Goal: Task Accomplishment & Management: Complete application form

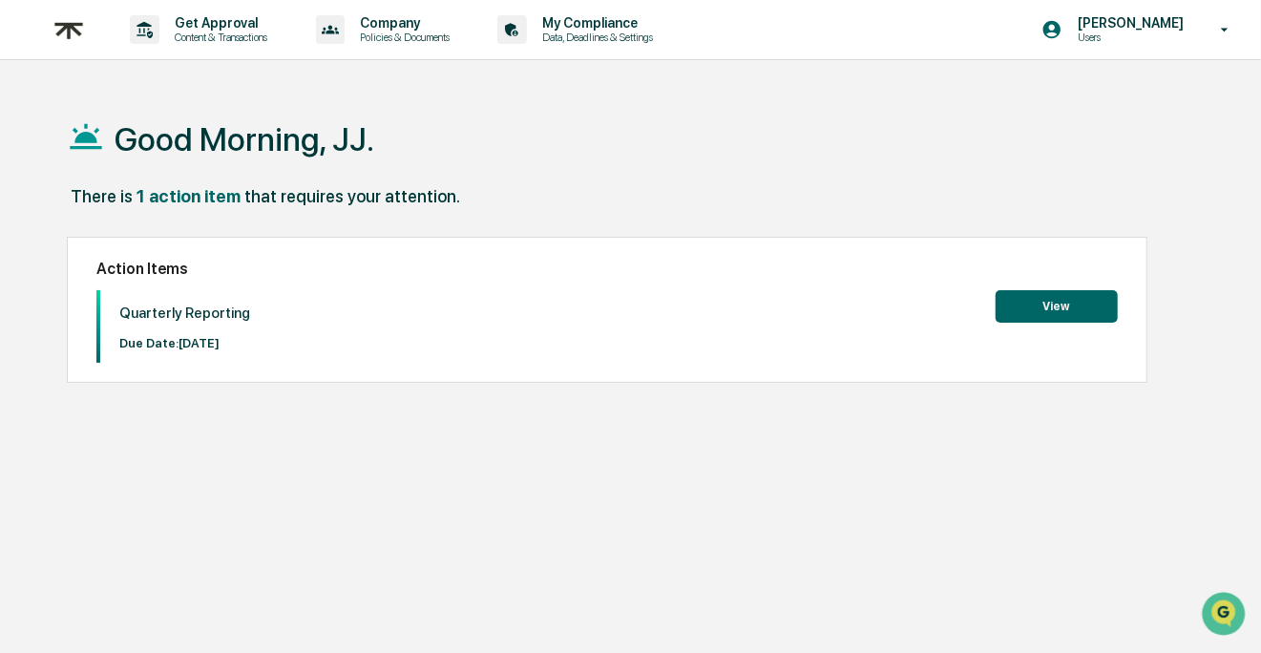
click at [635, 477] on div "Good Morning, JJ. There is 1 action item that requires your attention. Action I…" at bounding box center [634, 417] width 1192 height 653
click at [1062, 302] on button "View" at bounding box center [1057, 306] width 122 height 32
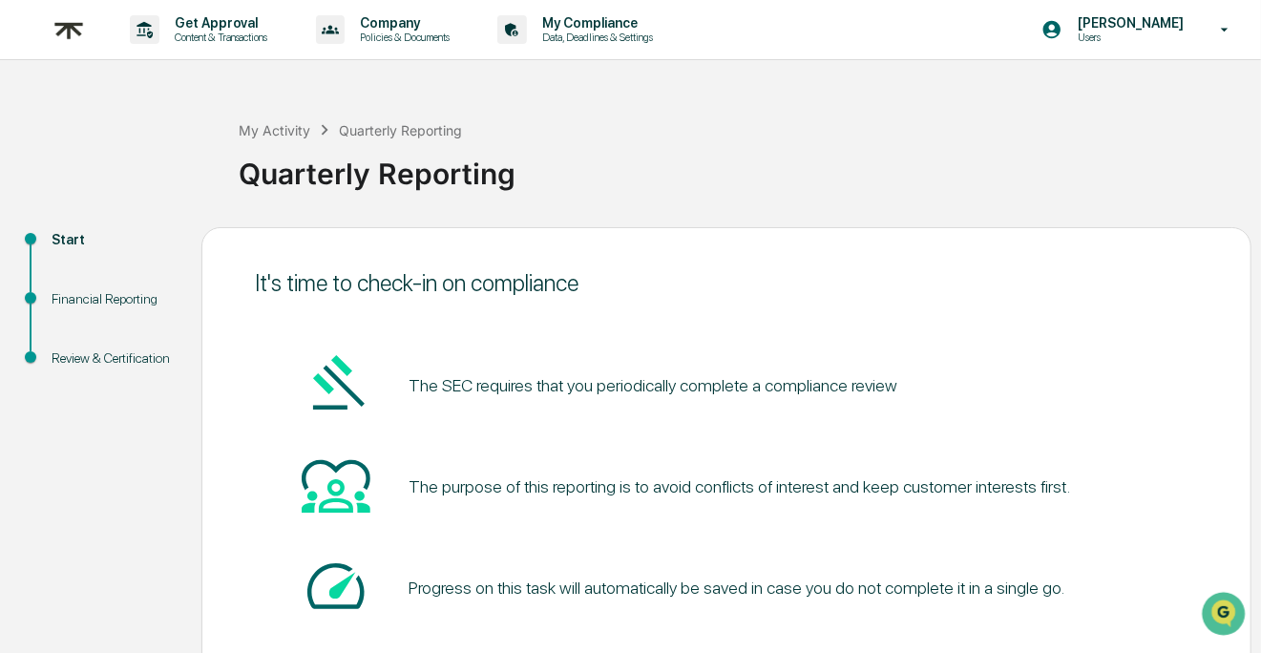
click at [770, 229] on div "It's time to check-in on compliance The SEC requires that you periodically comp…" at bounding box center [726, 498] width 1050 height 542
click at [772, 228] on div "It's time to check-in on compliance The SEC requires that you periodically comp…" at bounding box center [726, 498] width 1050 height 542
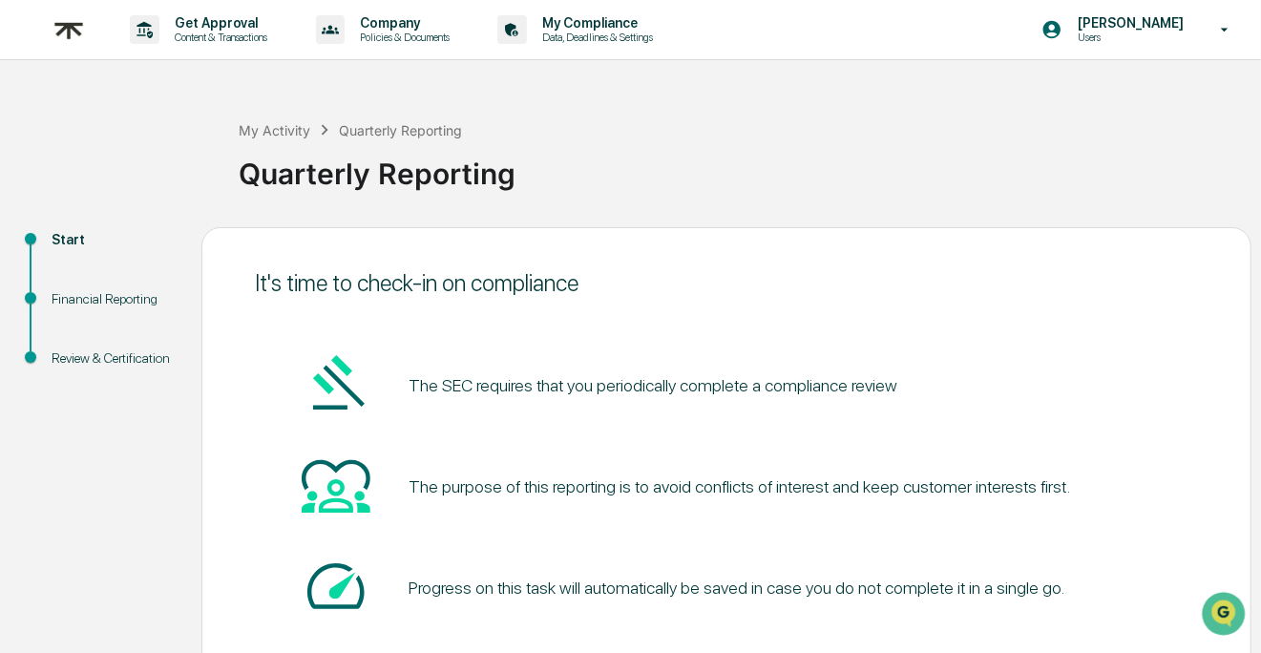
click at [770, 229] on div "It's time to check-in on compliance The SEC requires that you periodically comp…" at bounding box center [726, 498] width 1050 height 542
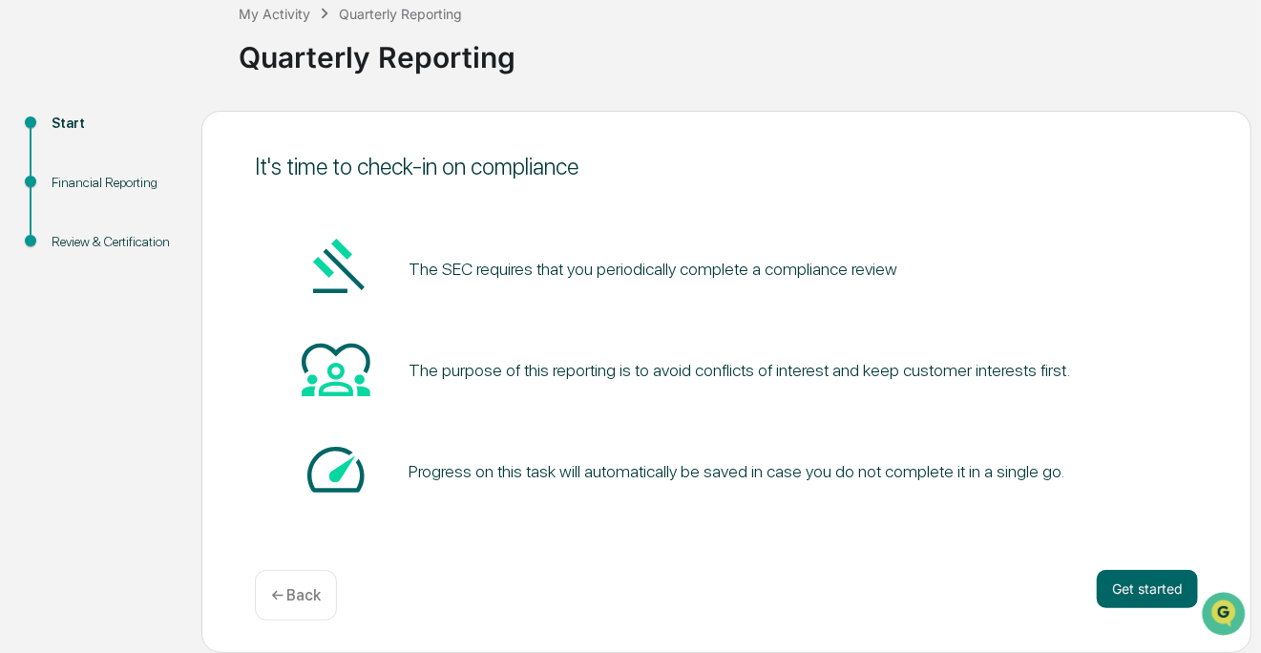
click at [1139, 416] on div "The SEC requires that you periodically complete a compliance review The purpose…" at bounding box center [726, 370] width 943 height 275
click at [1143, 570] on div "It's time to check-in on compliance The SEC requires that you periodically comp…" at bounding box center [726, 382] width 1050 height 542
click at [1150, 572] on button "Get started" at bounding box center [1147, 589] width 101 height 38
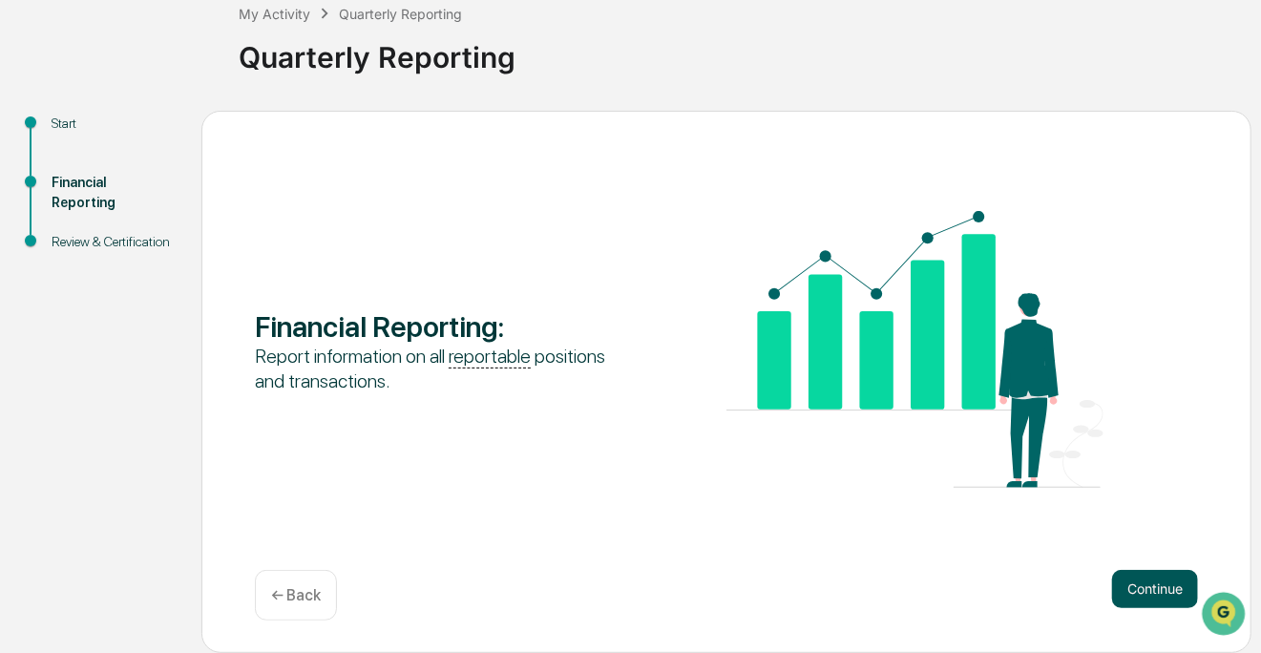
click at [1153, 573] on button "Continue" at bounding box center [1155, 589] width 86 height 38
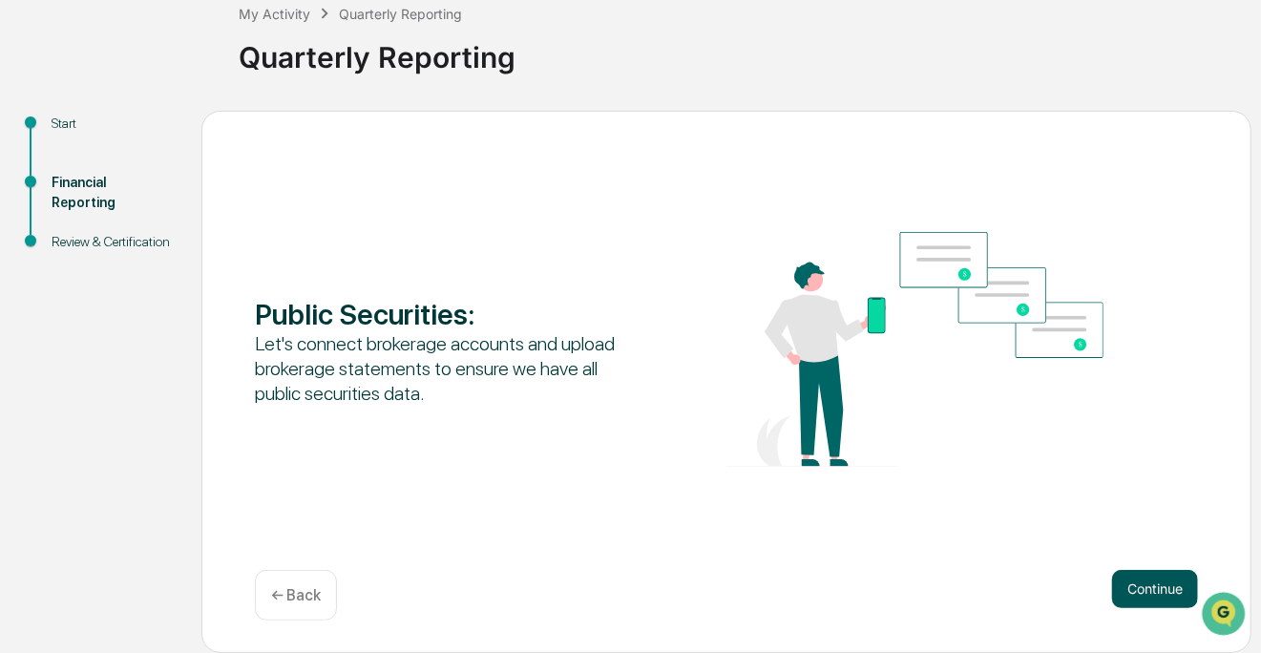
click at [1154, 584] on button "Continue" at bounding box center [1155, 589] width 86 height 38
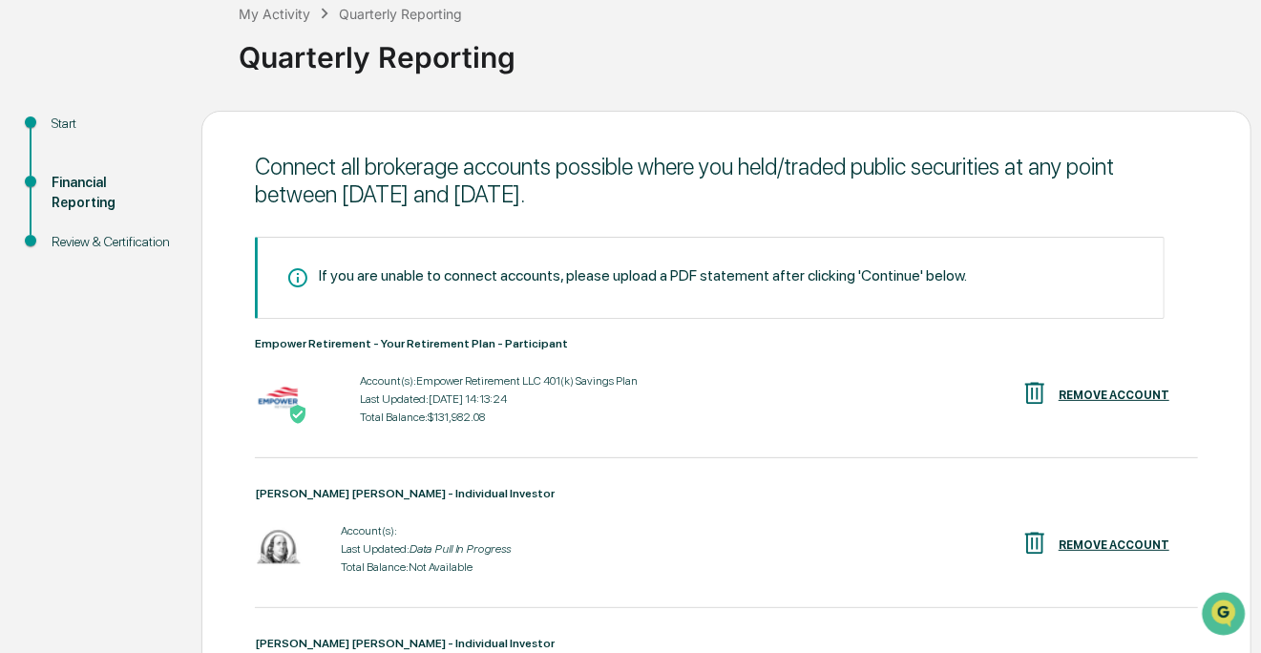
click at [1165, 268] on div "If you are unable to connect accounts, please upload a PDF statement after clic…" at bounding box center [726, 602] width 943 height 730
click at [1213, 256] on div "Connect all brokerage accounts possible where you held/traded public securities…" at bounding box center [726, 590] width 1050 height 959
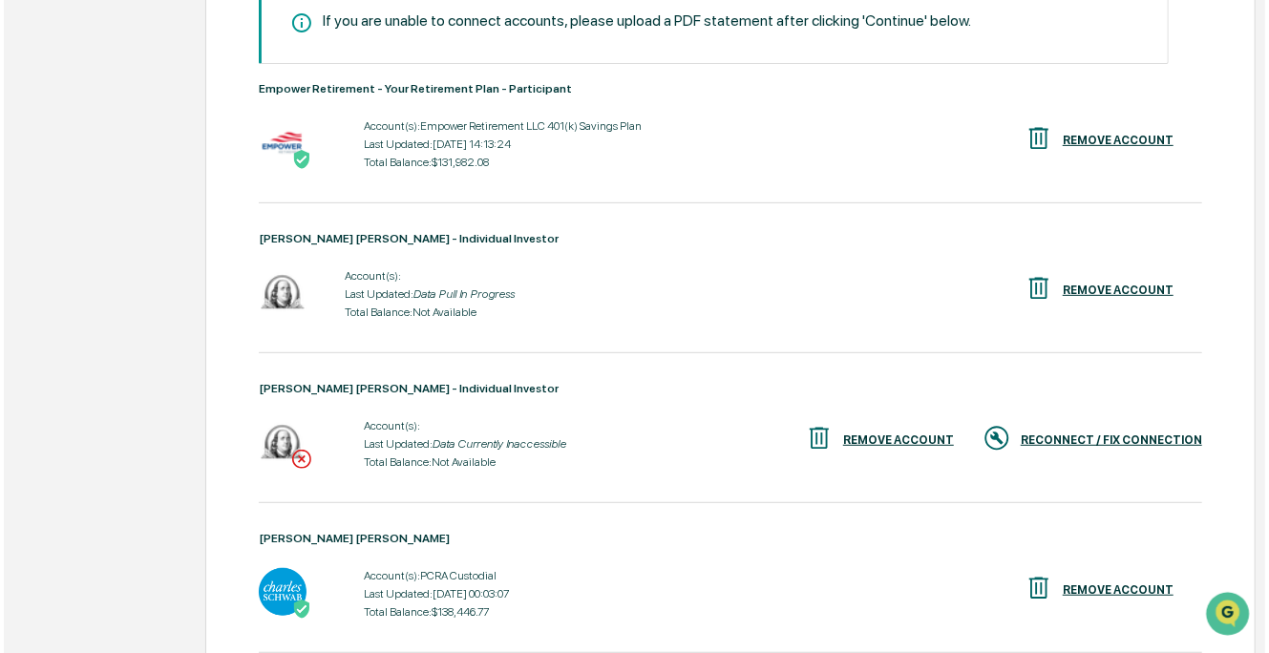
scroll to position [382, 0]
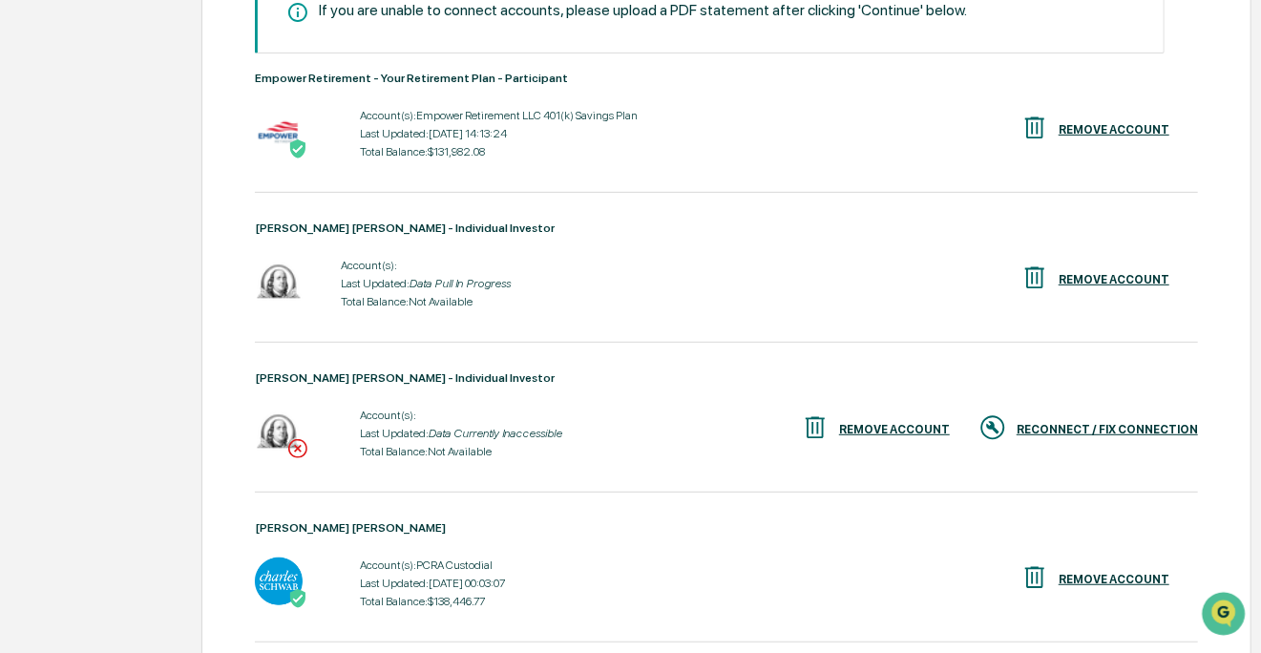
click at [1237, 248] on div "Connect all brokerage accounts possible where you held/traded public securities…" at bounding box center [726, 324] width 1050 height 959
click at [1231, 244] on div "Connect all brokerage accounts possible where you held/traded public securities…" at bounding box center [726, 324] width 1050 height 959
click at [1231, 243] on div "Connect all brokerage accounts possible where you held/traded public securities…" at bounding box center [726, 324] width 1050 height 959
click at [1172, 425] on div "RECONNECT / FIX CONNECTION" at bounding box center [1107, 429] width 181 height 13
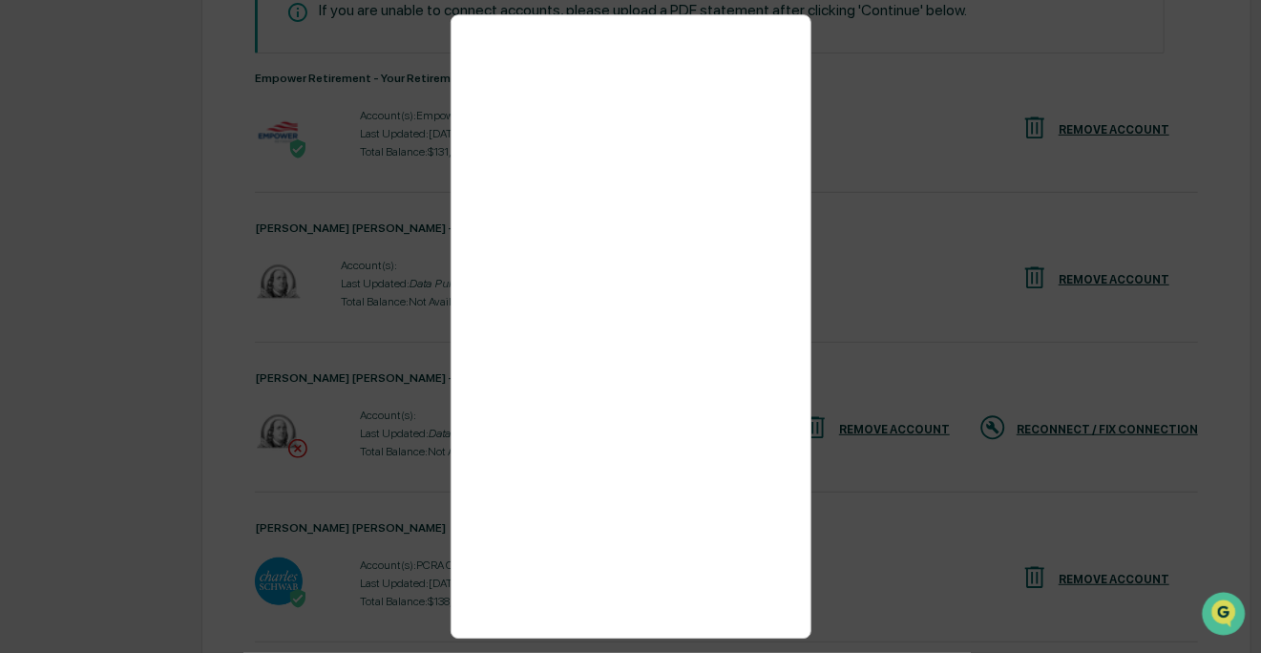
click at [788, 214] on div at bounding box center [631, 326] width 361 height 624
click at [1234, 122] on div at bounding box center [630, 326] width 1261 height 653
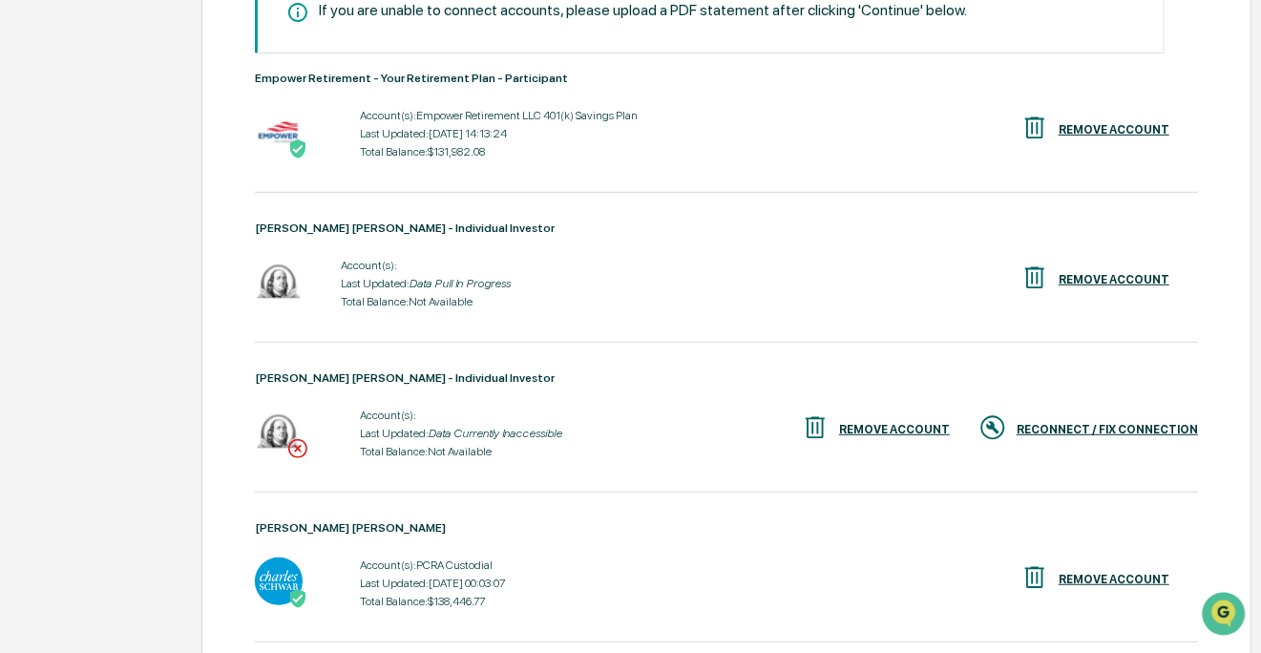
click at [1236, 128] on div "Connect all brokerage accounts possible where you held/traded public securities…" at bounding box center [726, 324] width 1050 height 959
click at [1143, 273] on div "REMOVE ACCOUNT" at bounding box center [1114, 279] width 111 height 13
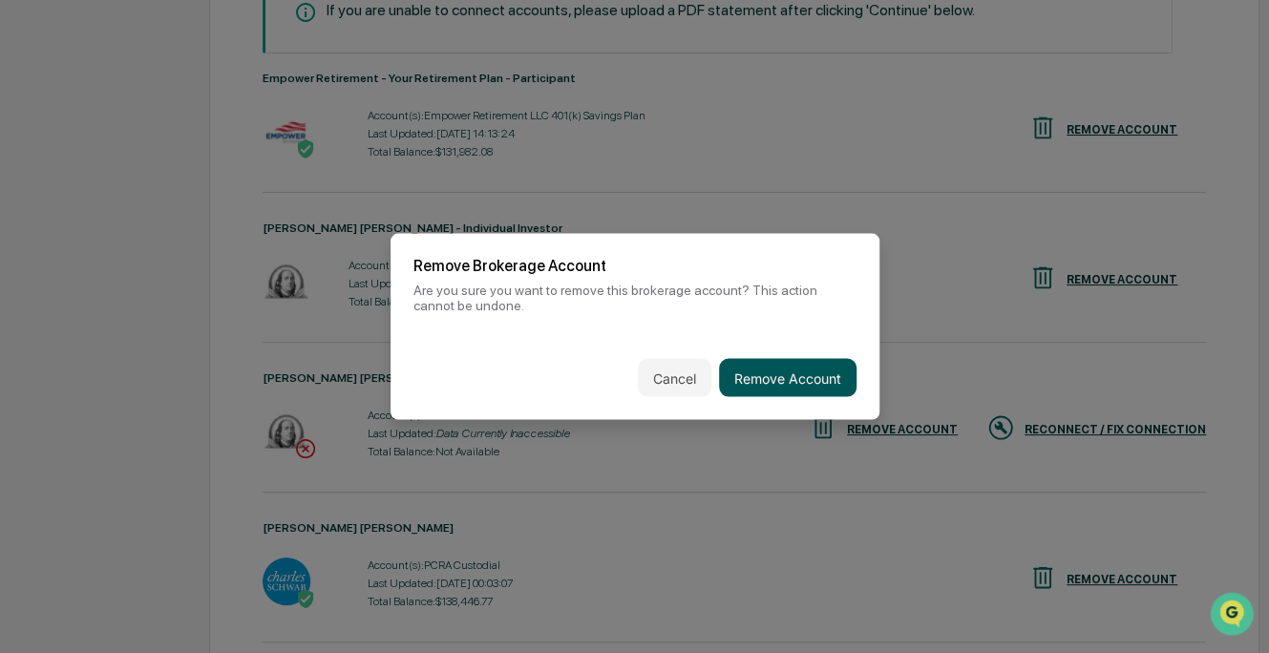
click at [813, 385] on button "Remove Account" at bounding box center [787, 378] width 137 height 38
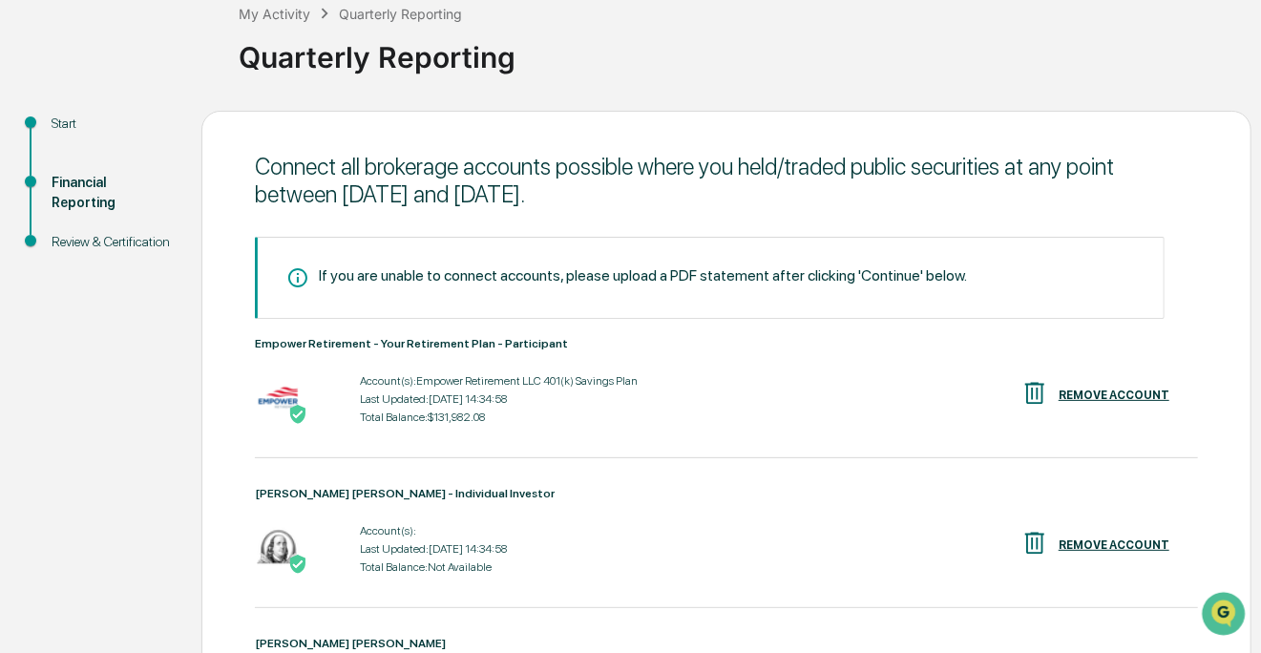
scroll to position [380, 0]
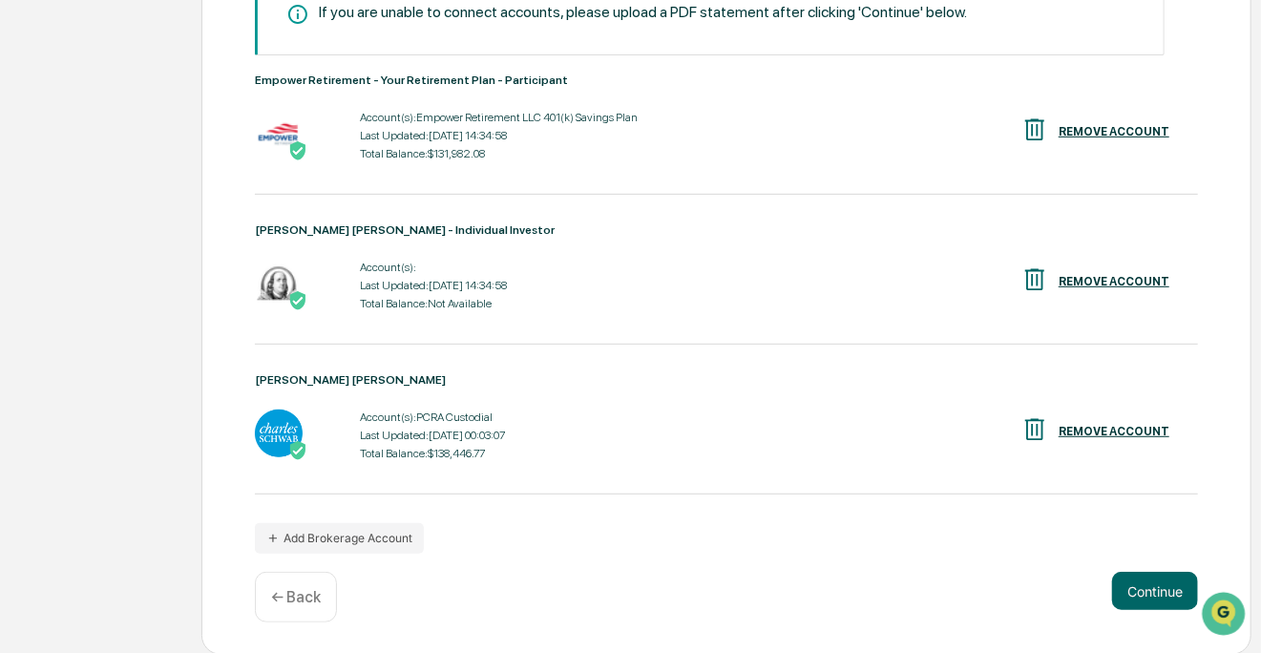
click at [1229, 198] on div "Connect all brokerage accounts possible where you held/traded public securities…" at bounding box center [726, 251] width 1050 height 809
click at [1228, 190] on div "Connect all brokerage accounts possible where you held/traded public securities…" at bounding box center [726, 251] width 1050 height 809
click at [1228, 192] on div "Connect all brokerage accounts possible where you held/traded public securities…" at bounding box center [726, 251] width 1050 height 809
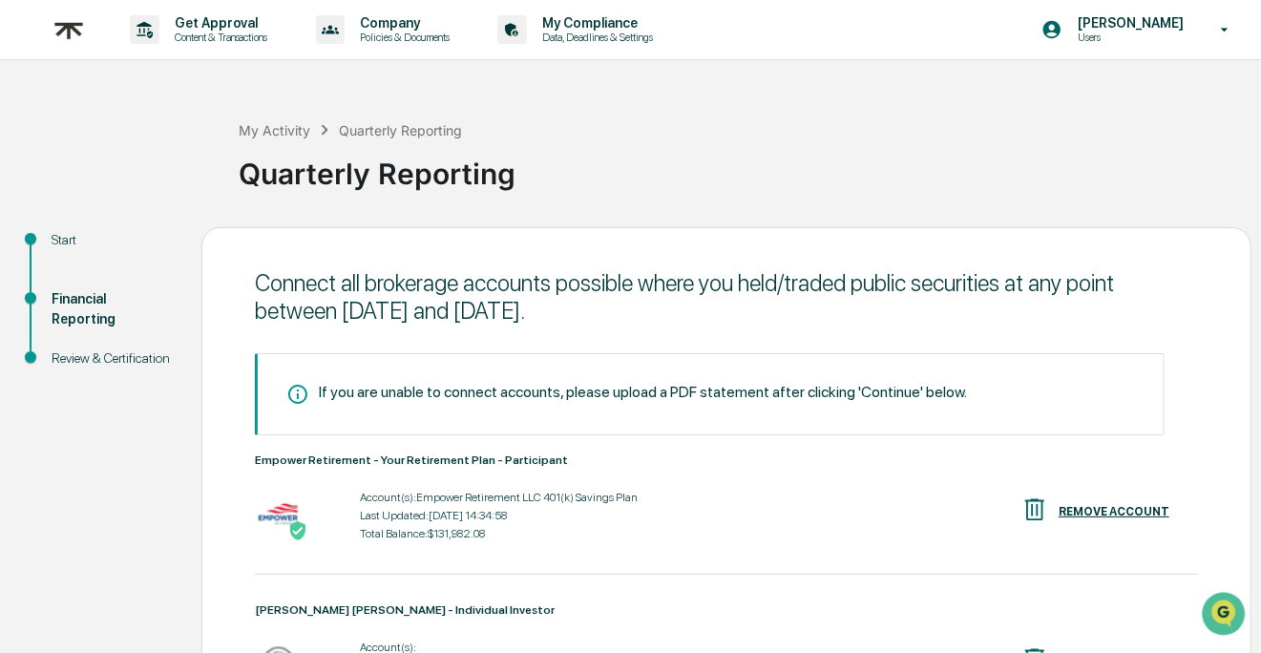
click at [1200, 285] on div "Connect all brokerage accounts possible where you held/traded public securities…" at bounding box center [726, 631] width 1050 height 809
click at [1202, 284] on div "Connect all brokerage accounts possible where you held/traded public securities…" at bounding box center [726, 631] width 1050 height 809
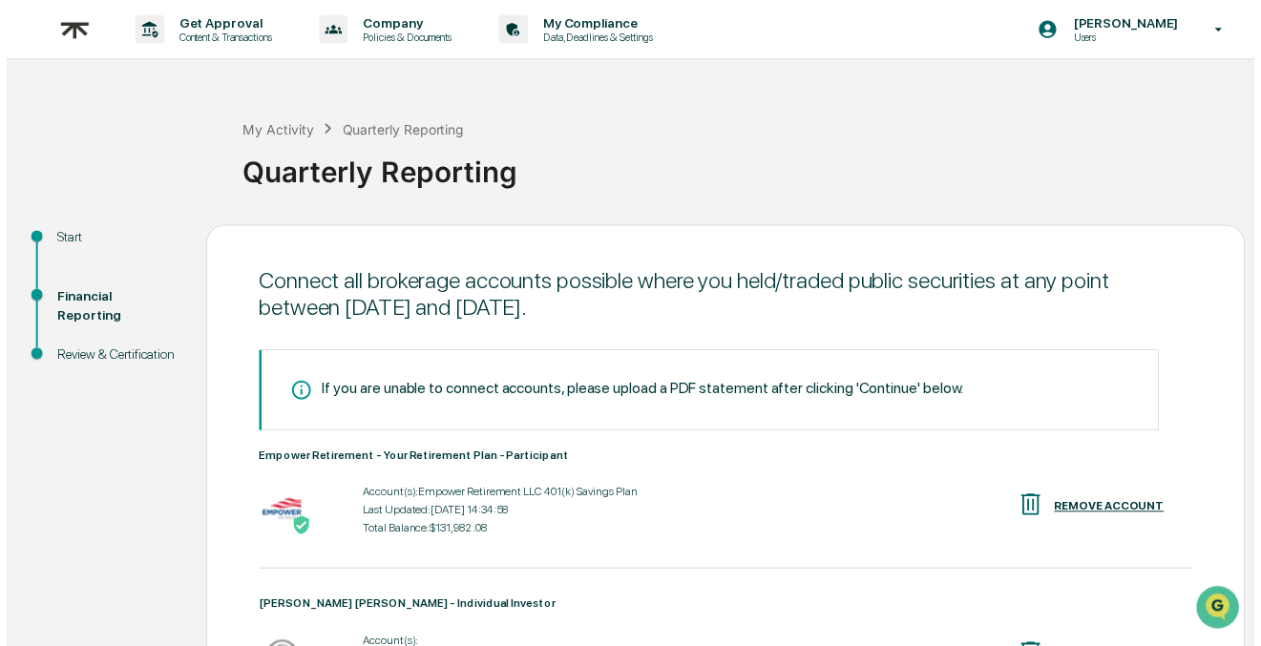
scroll to position [380, 0]
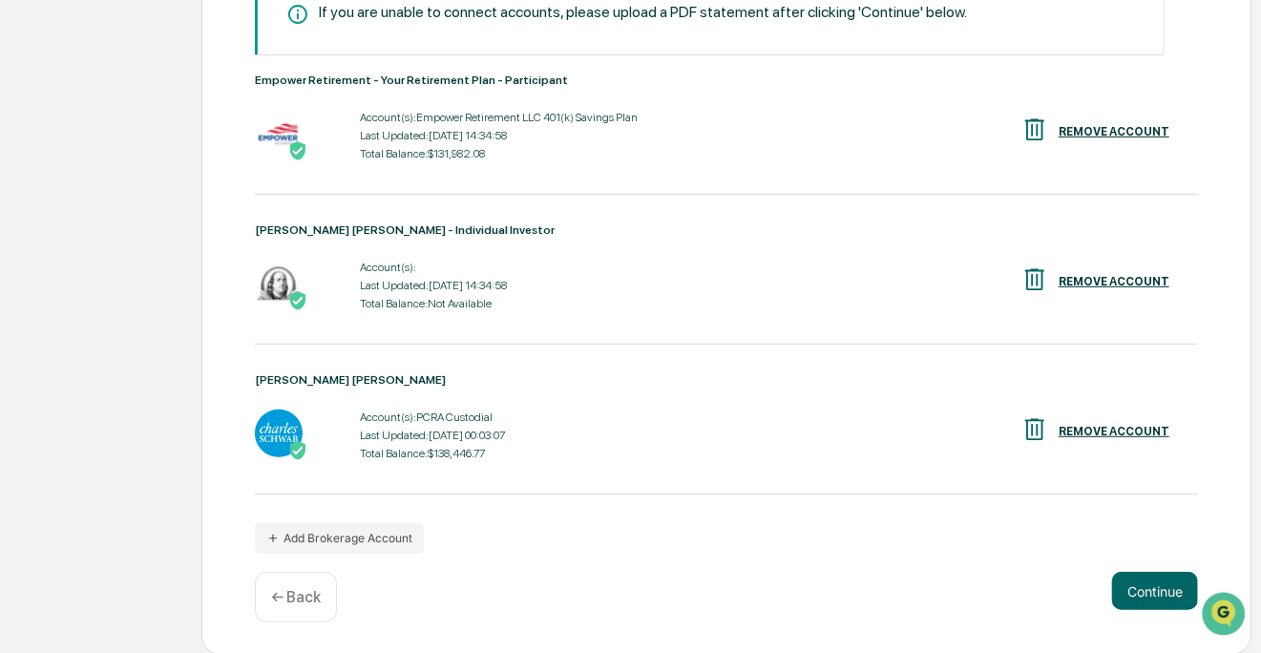
click at [1202, 284] on div "Connect all brokerage accounts possible where you held/traded public securities…" at bounding box center [726, 251] width 1050 height 809
click at [1208, 281] on div "Connect all brokerage accounts possible where you held/traded public securities…" at bounding box center [726, 251] width 1050 height 809
click at [1213, 282] on div "Connect all brokerage accounts possible where you held/traded public securities…" at bounding box center [726, 251] width 1050 height 809
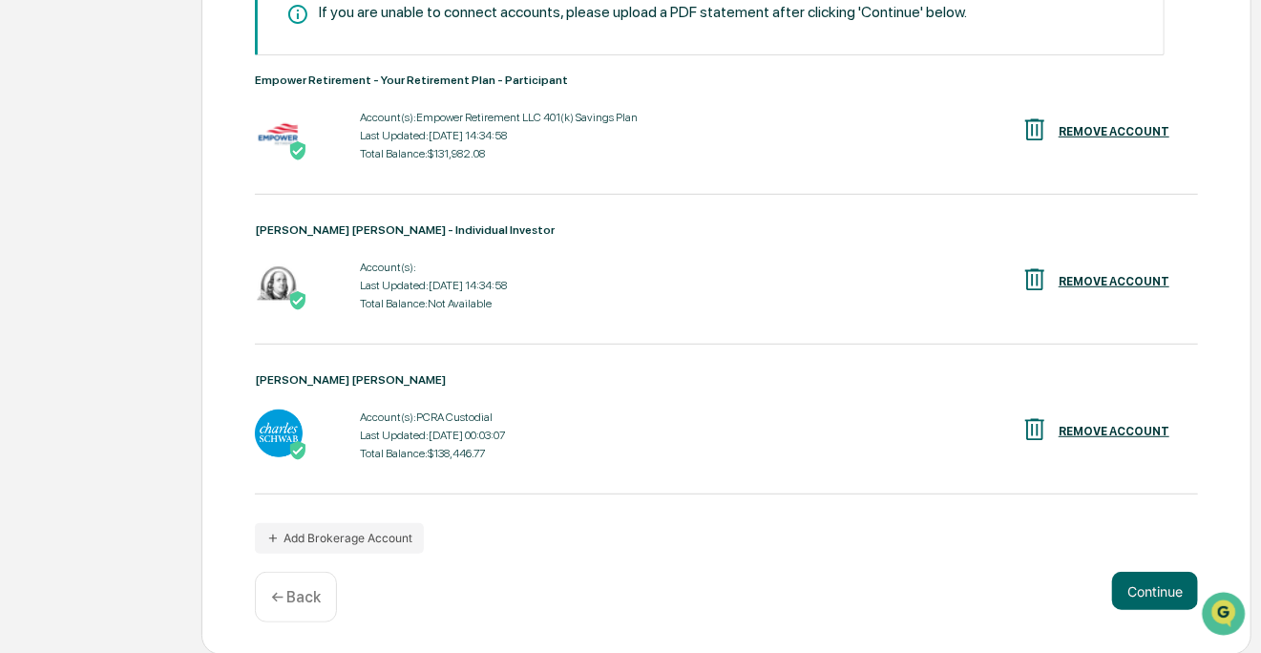
click at [1212, 282] on div "Connect all brokerage accounts possible where you held/traded public securities…" at bounding box center [726, 251] width 1050 height 809
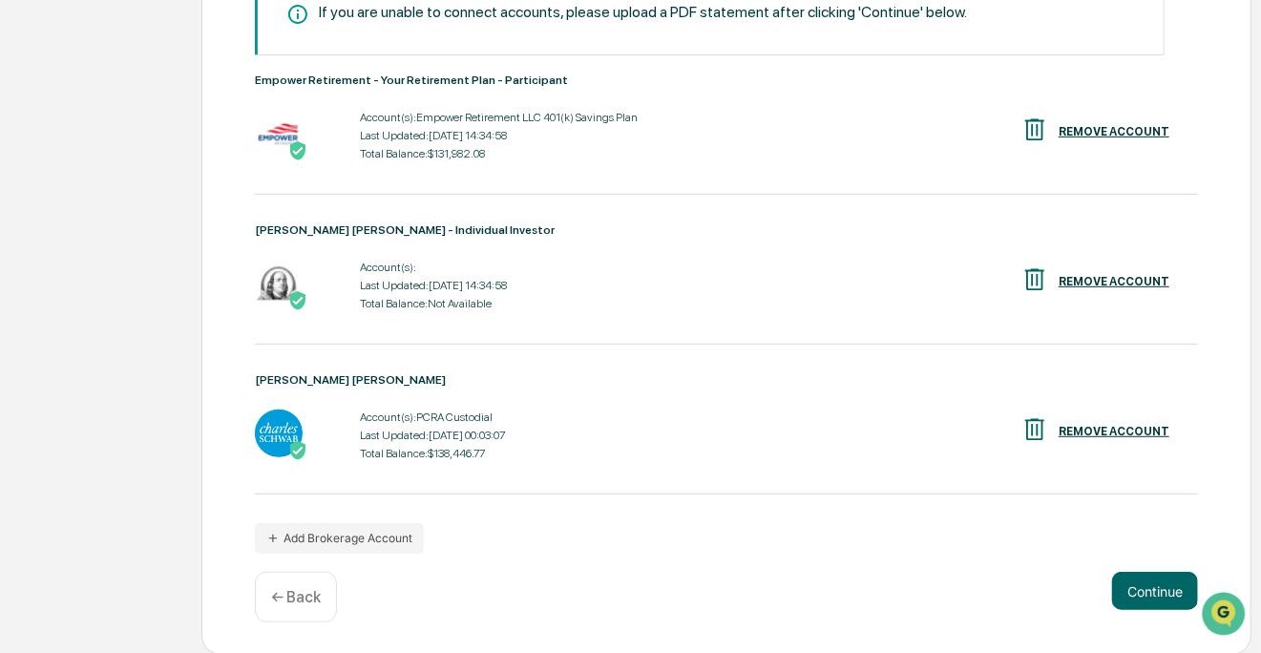
click at [1212, 282] on div "Connect all brokerage accounts possible where you held/traded public securities…" at bounding box center [726, 251] width 1050 height 809
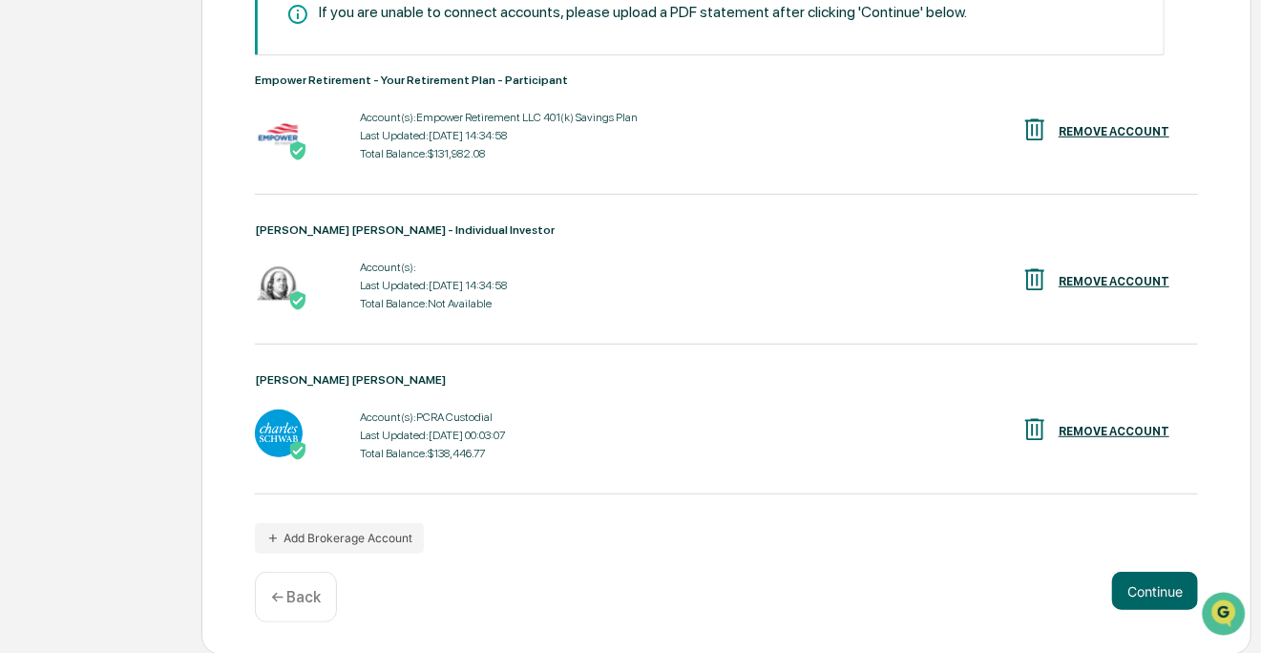
click at [1212, 282] on div "Connect all brokerage accounts possible where you held/traded public securities…" at bounding box center [726, 251] width 1050 height 809
click at [1212, 281] on div "Connect all brokerage accounts possible where you held/traded public securities…" at bounding box center [726, 251] width 1050 height 809
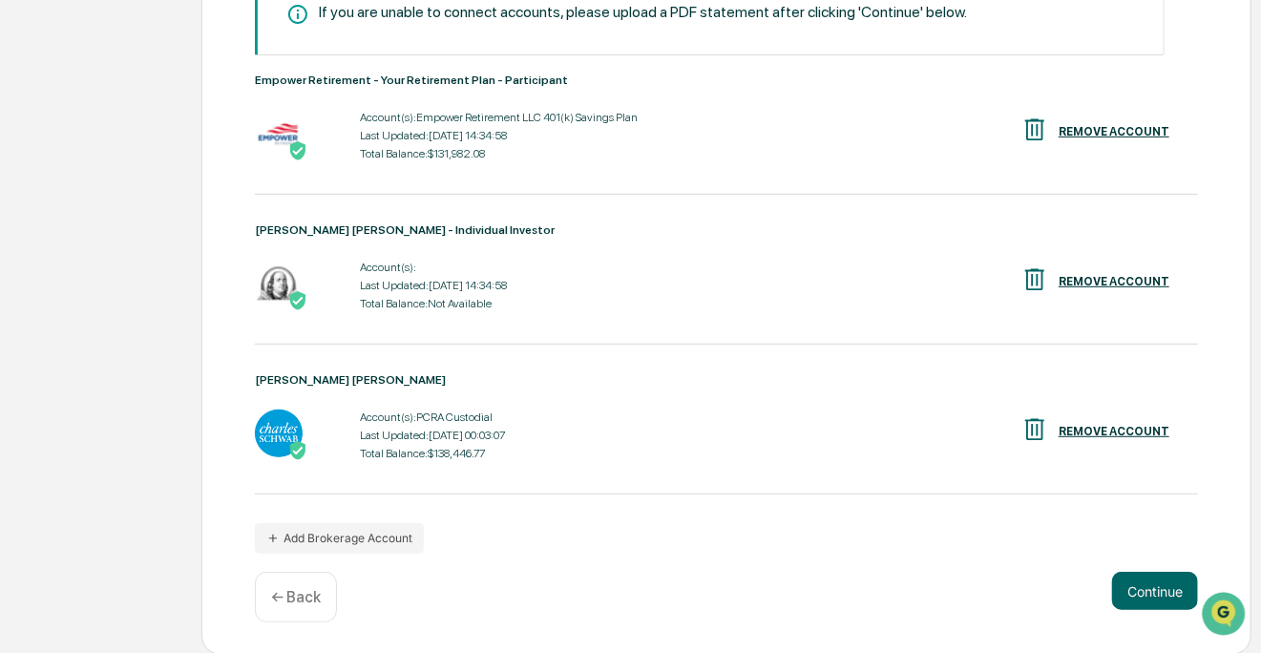
click at [1212, 281] on div "Connect all brokerage accounts possible where you held/traded public securities…" at bounding box center [726, 251] width 1050 height 809
click at [1213, 280] on div "Connect all brokerage accounts possible where you held/traded public securities…" at bounding box center [726, 251] width 1050 height 809
click at [1209, 165] on div "Connect all brokerage accounts possible where you held/traded public securities…" at bounding box center [726, 251] width 1050 height 809
click at [1220, 152] on div "Connect all brokerage accounts possible where you held/traded public securities…" at bounding box center [726, 251] width 1050 height 809
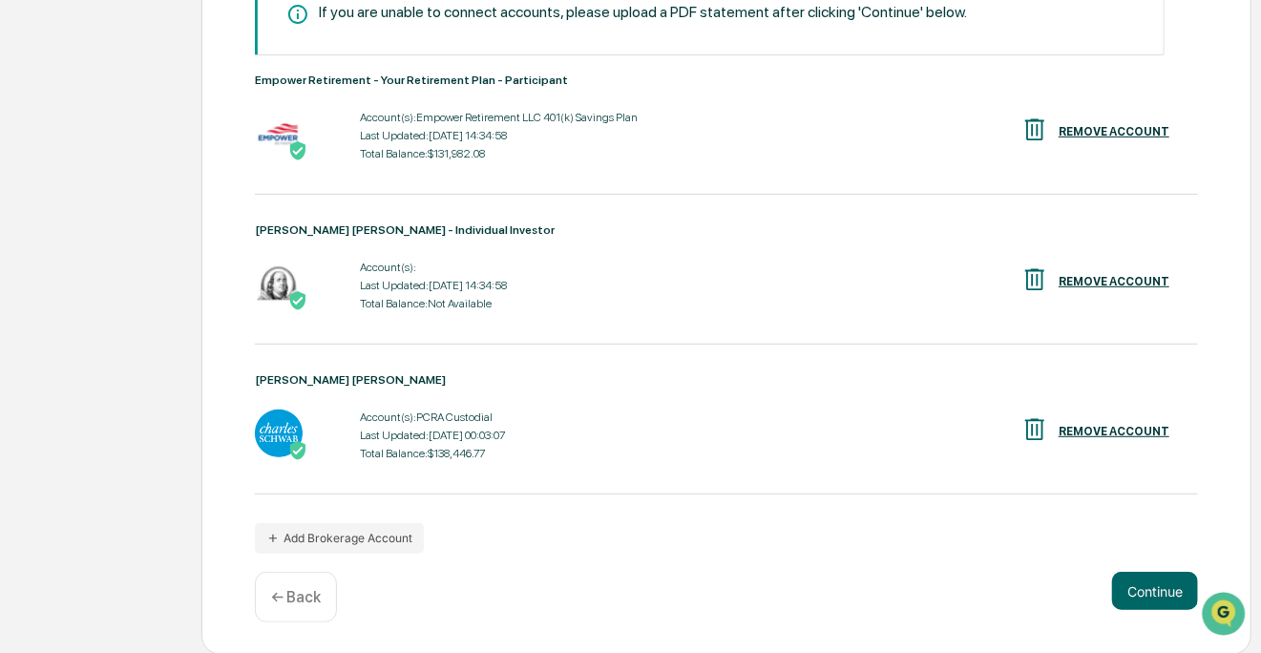
click at [1220, 152] on div "Connect all brokerage accounts possible where you held/traded public securities…" at bounding box center [726, 251] width 1050 height 809
click at [1222, 152] on div "Connect all brokerage accounts possible where you held/traded public securities…" at bounding box center [726, 251] width 1050 height 809
click at [1233, 155] on div "Connect all brokerage accounts possible where you held/traded public securities…" at bounding box center [726, 251] width 1050 height 809
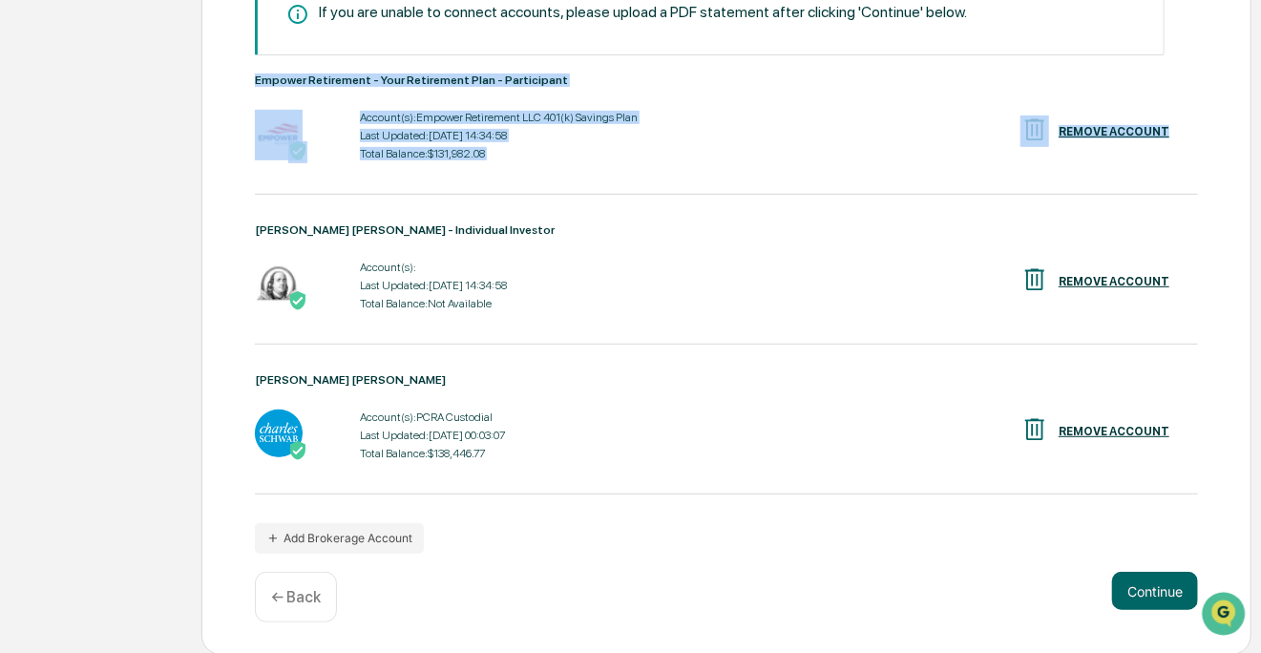
click at [1233, 155] on div "Connect all brokerage accounts possible where you held/traded public securities…" at bounding box center [726, 251] width 1050 height 809
click at [296, 296] on img at bounding box center [297, 300] width 19 height 19
click at [298, 291] on img at bounding box center [297, 300] width 19 height 19
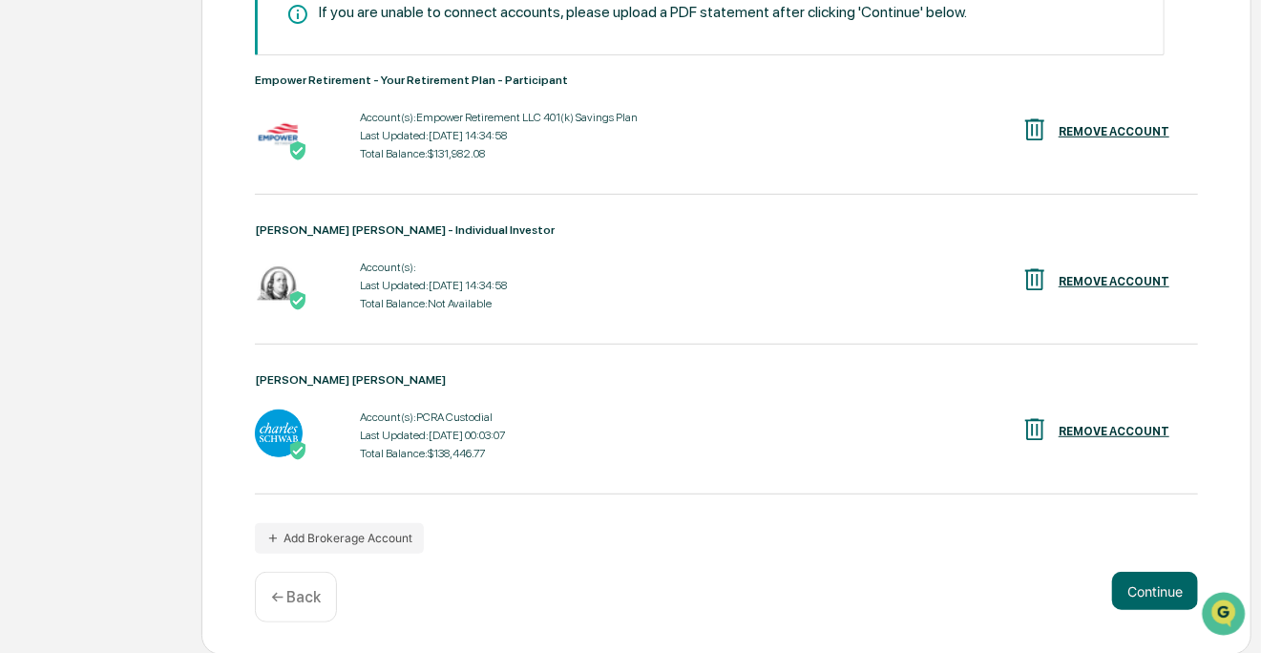
drag, startPoint x: 1207, startPoint y: 243, endPoint x: 1221, endPoint y: 242, distance: 14.4
click at [1208, 243] on div "Connect all brokerage accounts possible where you held/traded public securities…" at bounding box center [726, 251] width 1050 height 809
click at [1225, 240] on div "Connect all brokerage accounts possible where you held/traded public securities…" at bounding box center [726, 251] width 1050 height 809
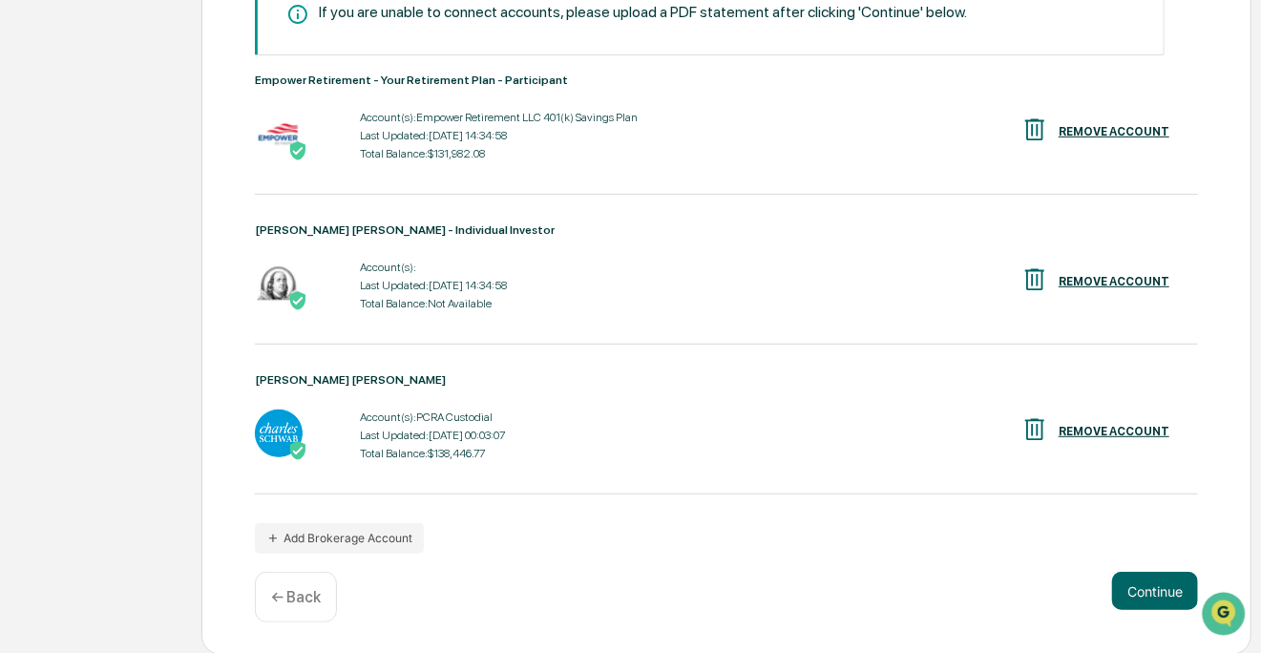
click at [1224, 23] on div "Connect all brokerage accounts possible where you held/traded public securities…" at bounding box center [726, 251] width 1050 height 809
click at [1227, 379] on div "Connect all brokerage accounts possible where you held/traded public securities…" at bounding box center [726, 251] width 1050 height 809
click at [1160, 575] on button "Continue" at bounding box center [1155, 591] width 86 height 38
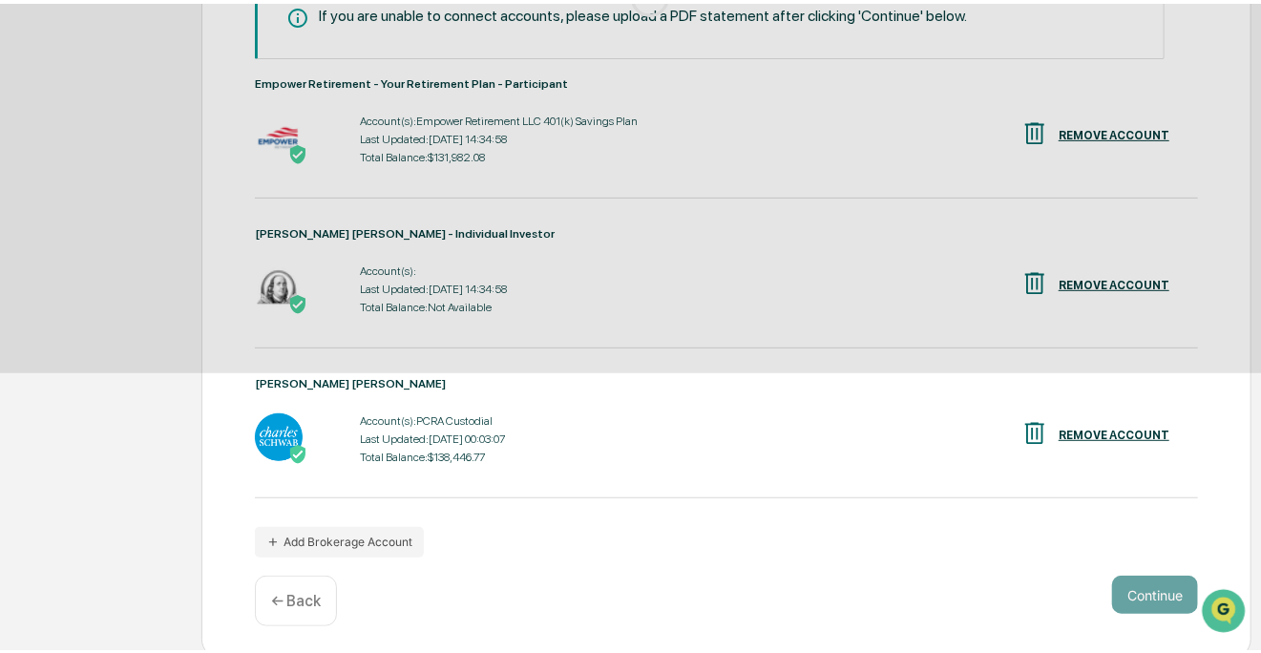
scroll to position [116, 0]
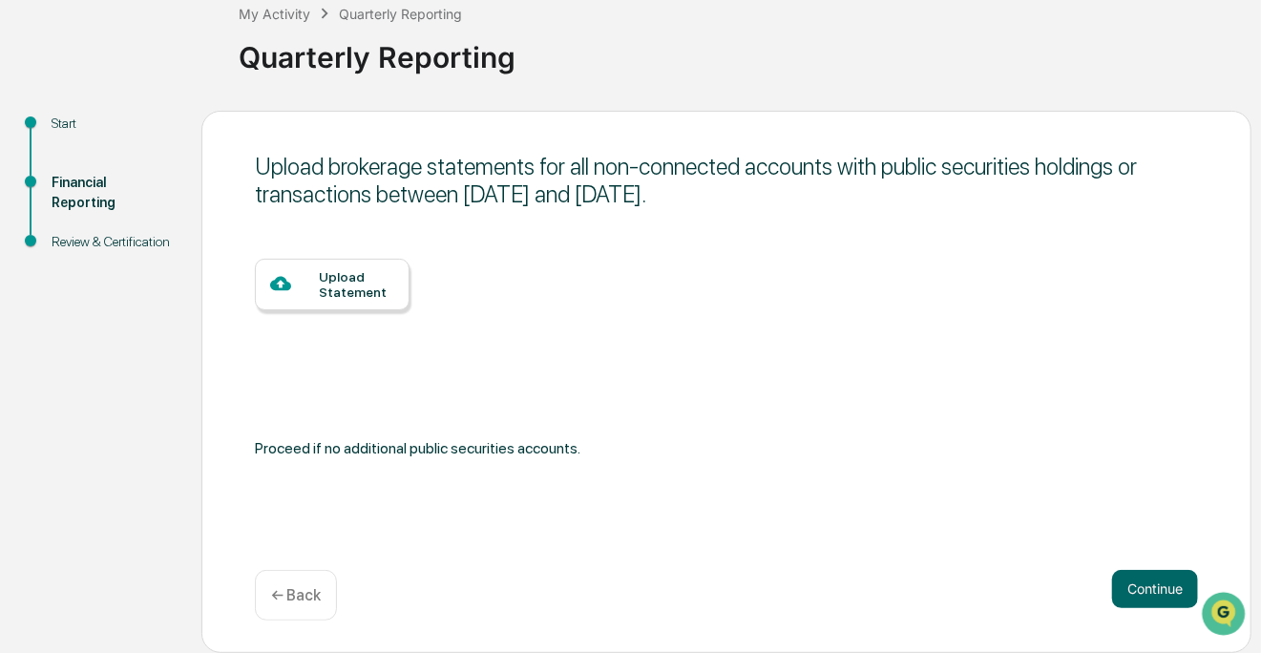
click at [580, 219] on div "Upload brokerage statements for all non-connected accounts with public securiti…" at bounding box center [726, 382] width 1050 height 542
click at [735, 247] on div "Upload brokerage statements for all non-connected accounts with public securiti…" at bounding box center [726, 382] width 1050 height 542
drag, startPoint x: 527, startPoint y: 237, endPoint x: 528, endPoint y: 269, distance: 32.5
click at [527, 243] on div "Upload brokerage statements for all non-connected accounts with public securiti…" at bounding box center [726, 382] width 1050 height 542
click at [536, 284] on div "Upload Statement" at bounding box center [726, 347] width 943 height 176
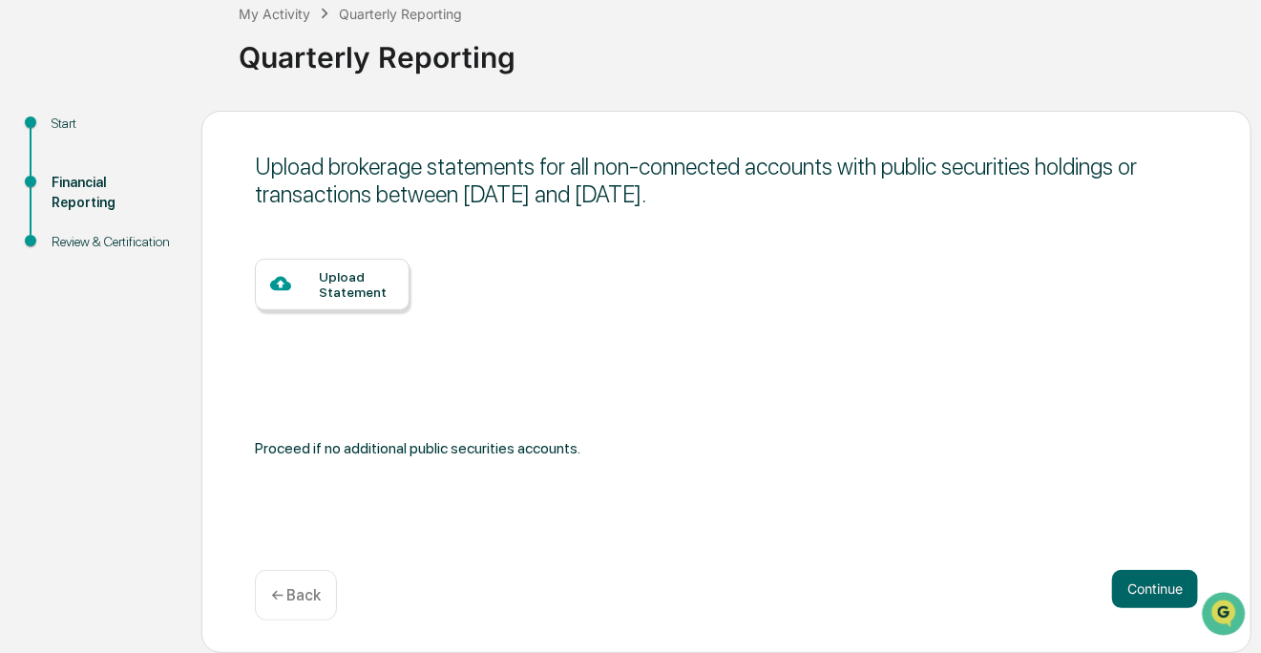
click at [536, 284] on div "Upload Statement" at bounding box center [726, 347] width 943 height 176
drag, startPoint x: 686, startPoint y: 259, endPoint x: 615, endPoint y: 281, distance: 74.9
click at [686, 260] on div "Upload brokerage statements for all non-connected accounts with public securiti…" at bounding box center [726, 382] width 1050 height 542
click at [459, 266] on div "Upload Statement" at bounding box center [726, 347] width 943 height 176
click at [462, 276] on div "Upload Statement" at bounding box center [726, 347] width 943 height 176
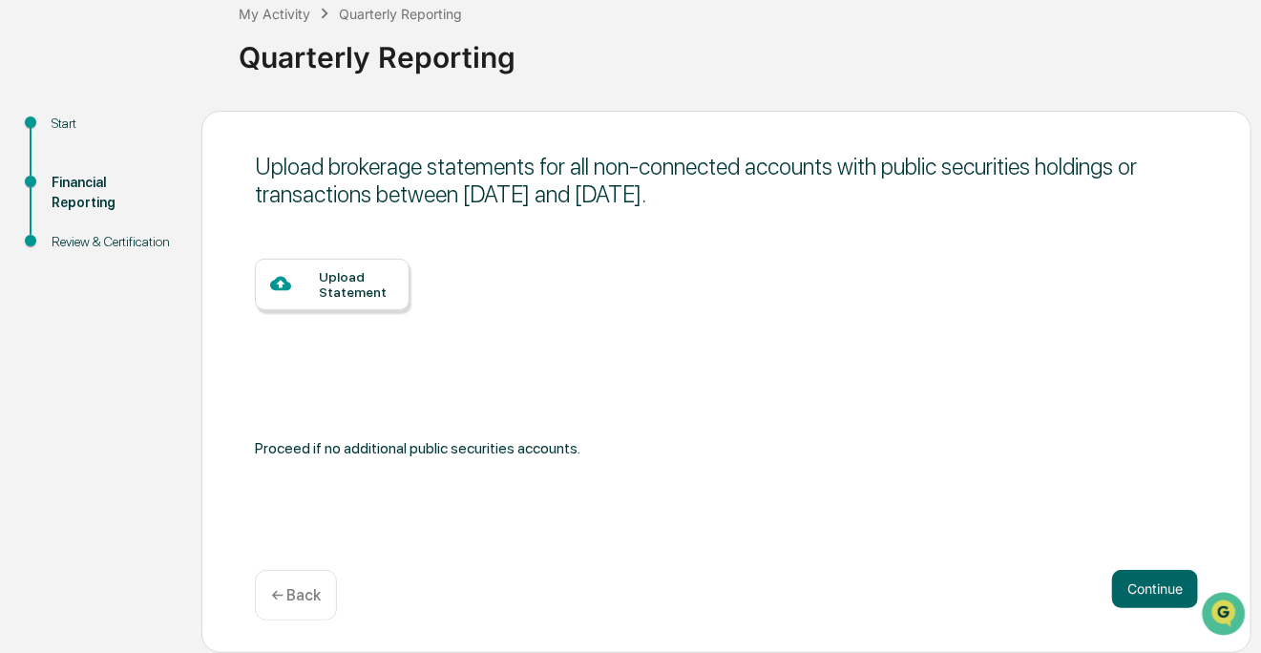
click at [488, 274] on div "Upload Statement" at bounding box center [726, 347] width 943 height 176
click at [709, 296] on div "Upload Statement" at bounding box center [726, 347] width 943 height 176
click at [541, 292] on div "Upload Statement" at bounding box center [726, 347] width 943 height 176
click at [670, 289] on div "Upload Statement" at bounding box center [726, 347] width 943 height 176
click at [739, 289] on div "Upload Statement" at bounding box center [726, 347] width 943 height 176
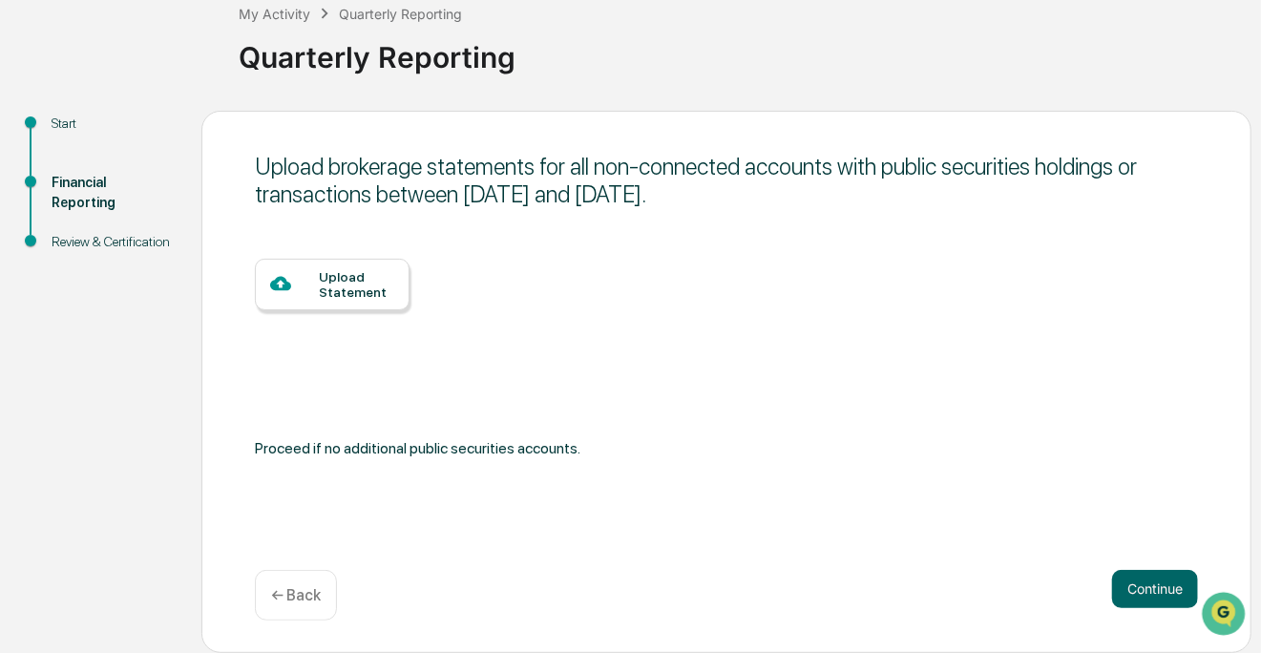
click at [833, 286] on div "Upload Statement" at bounding box center [726, 347] width 943 height 176
click at [881, 282] on div "Upload Statement" at bounding box center [726, 347] width 943 height 176
click at [1000, 280] on div "Upload Statement" at bounding box center [726, 347] width 943 height 176
click at [1078, 279] on div "Upload Statement" at bounding box center [726, 347] width 943 height 176
click at [1108, 286] on div "Upload Statement" at bounding box center [726, 347] width 943 height 176
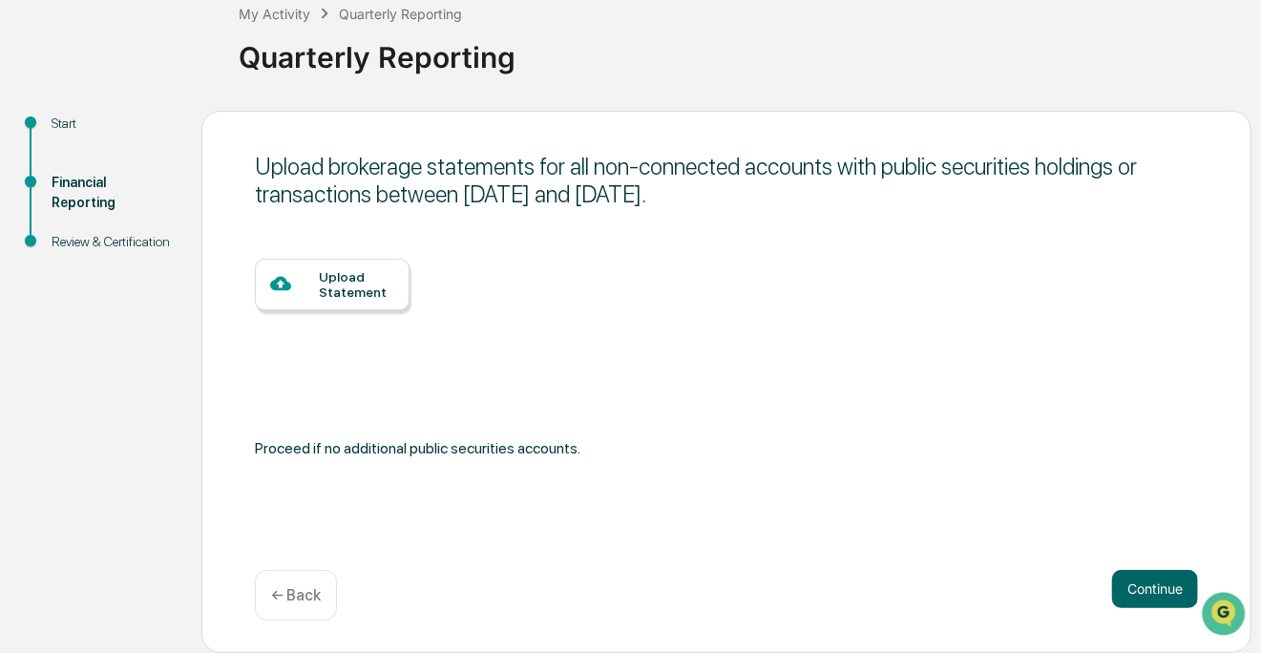
click at [1161, 285] on div "Upload Statement" at bounding box center [726, 347] width 943 height 176
click at [1212, 278] on div "Upload brokerage statements for all non-connected accounts with public securiti…" at bounding box center [726, 382] width 1050 height 542
drag, startPoint x: 953, startPoint y: 273, endPoint x: 839, endPoint y: 271, distance: 113.6
click at [953, 273] on div "Upload Statement" at bounding box center [726, 347] width 943 height 176
click at [802, 270] on div "Upload Statement" at bounding box center [726, 347] width 943 height 176
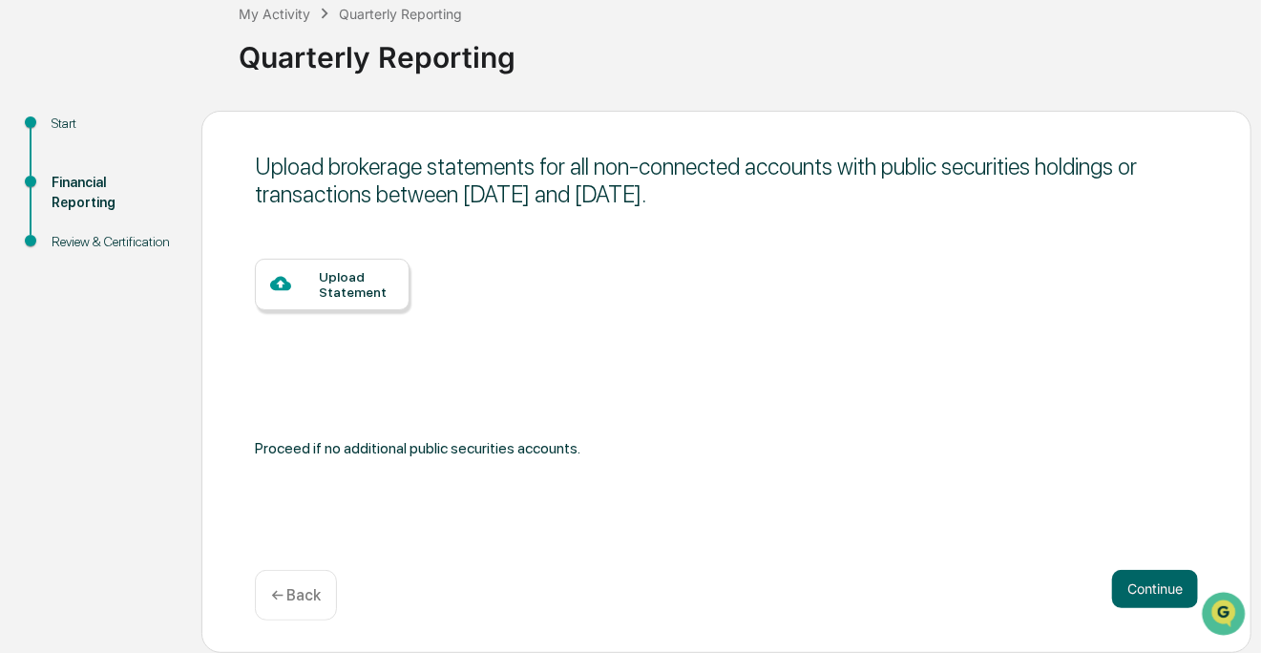
click at [627, 282] on div "Upload Statement" at bounding box center [726, 347] width 943 height 176
click at [509, 279] on div "Upload Statement" at bounding box center [726, 347] width 943 height 176
click at [439, 285] on div "Upload Statement" at bounding box center [726, 347] width 943 height 176
click at [453, 279] on div "Upload Statement" at bounding box center [726, 347] width 943 height 176
drag, startPoint x: 480, startPoint y: 291, endPoint x: 493, endPoint y: 291, distance: 12.4
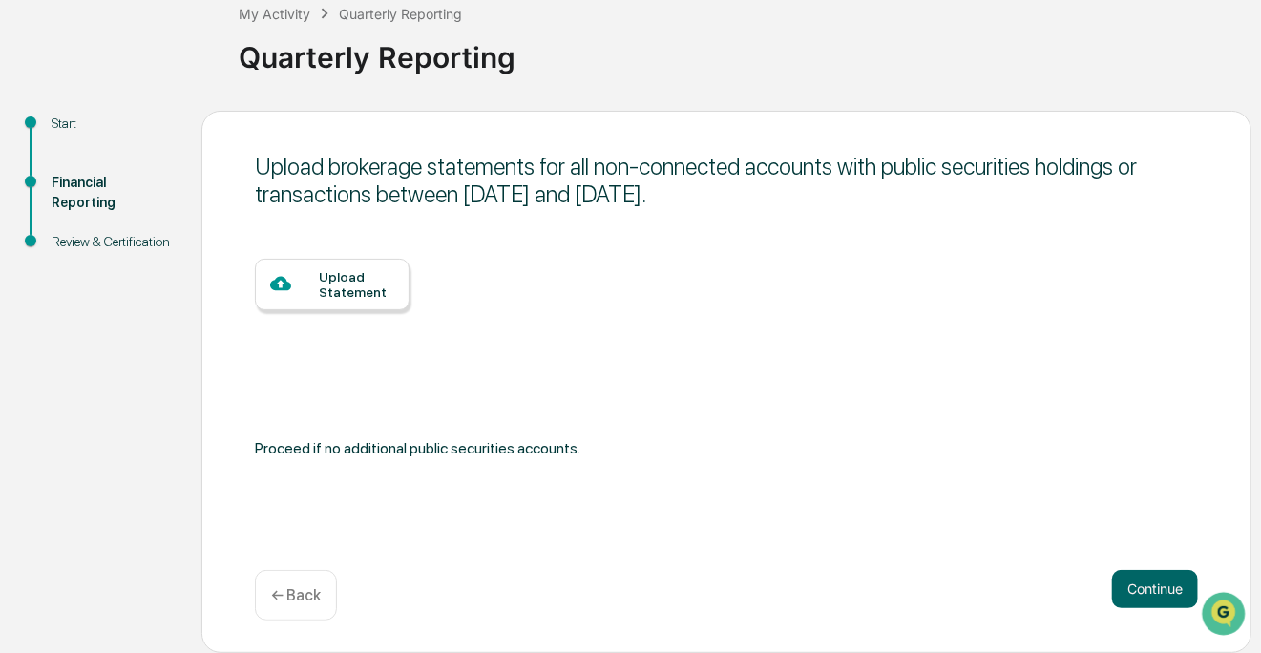
click at [480, 291] on div "Upload Statement" at bounding box center [726, 347] width 943 height 176
click at [601, 275] on div "Upload Statement" at bounding box center [726, 347] width 943 height 176
click at [653, 279] on div "Upload Statement" at bounding box center [726, 347] width 943 height 176
click at [658, 277] on div "Upload Statement" at bounding box center [726, 347] width 943 height 176
click at [659, 273] on div "Upload Statement" at bounding box center [726, 347] width 943 height 176
